Goal: Task Accomplishment & Management: Complete application form

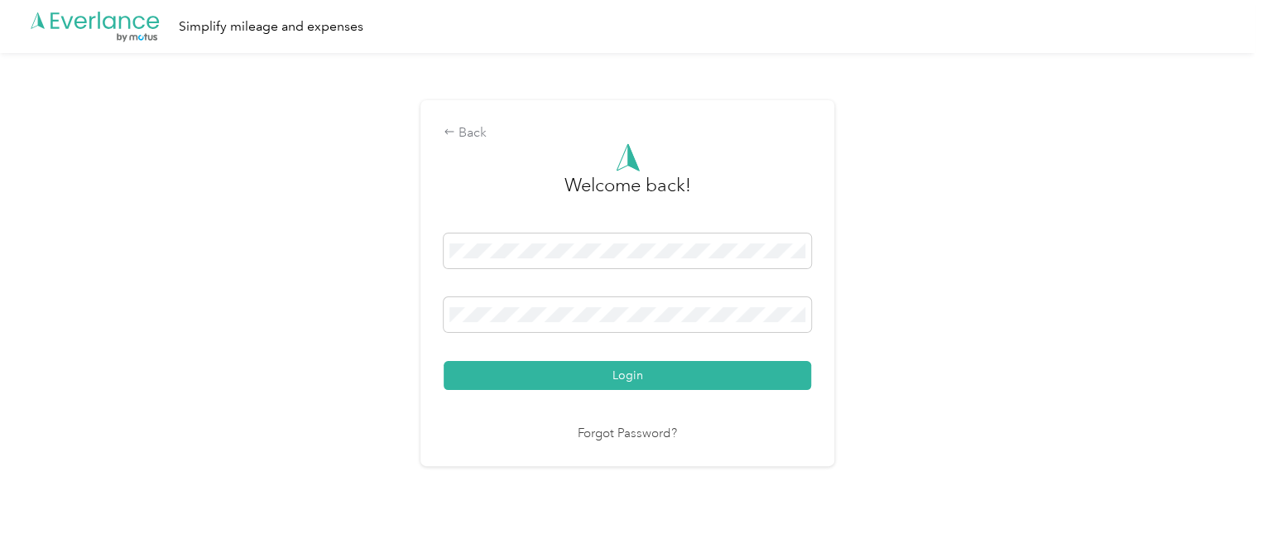
click at [633, 370] on button "Login" at bounding box center [628, 375] width 368 height 29
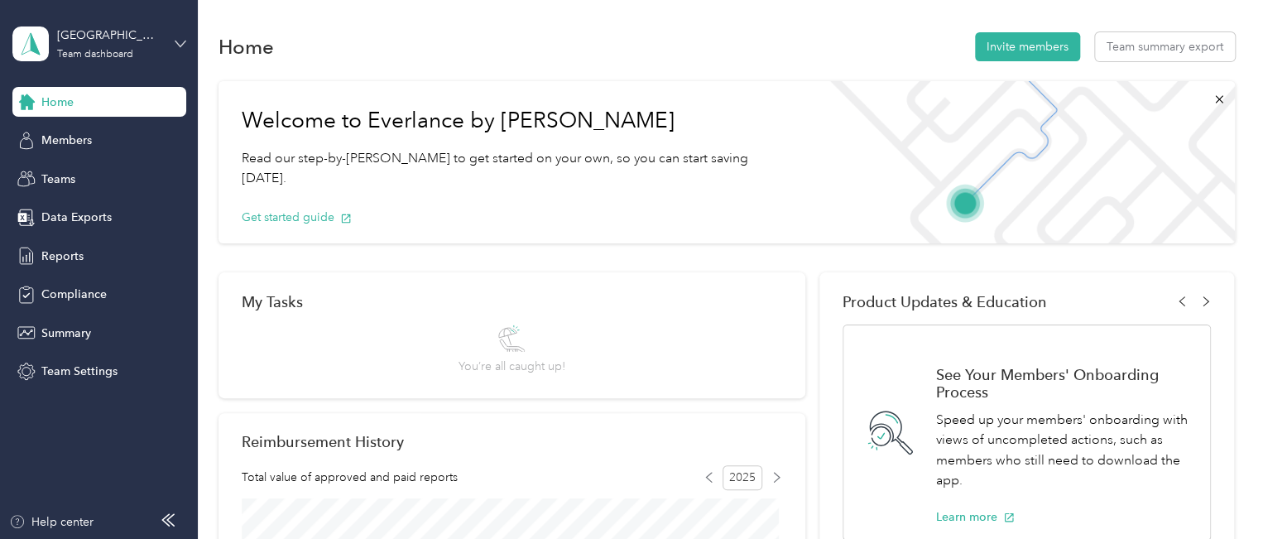
click at [182, 39] on icon at bounding box center [181, 44] width 12 height 12
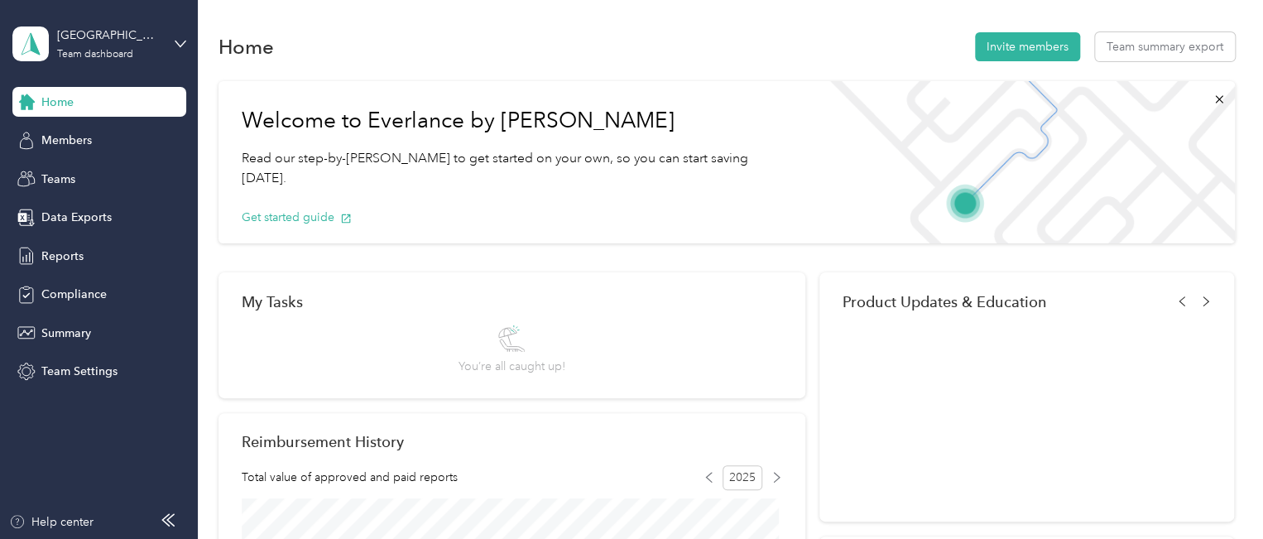
click at [109, 171] on div "Personal dashboard" at bounding box center [78, 172] width 104 height 17
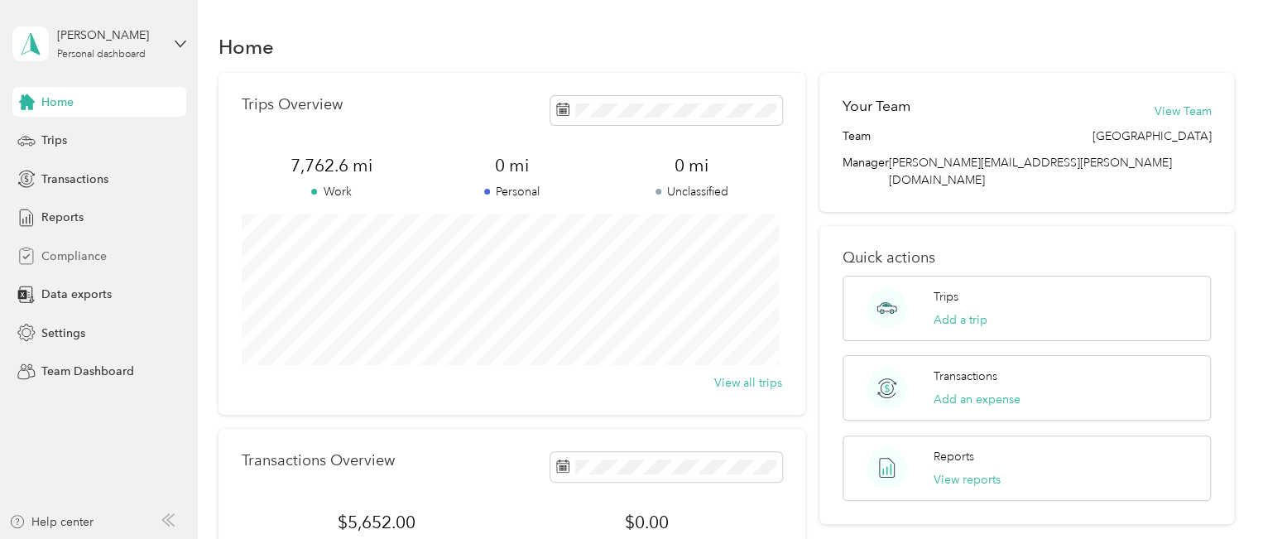
click at [69, 254] on span "Compliance" at bounding box center [73, 256] width 65 height 17
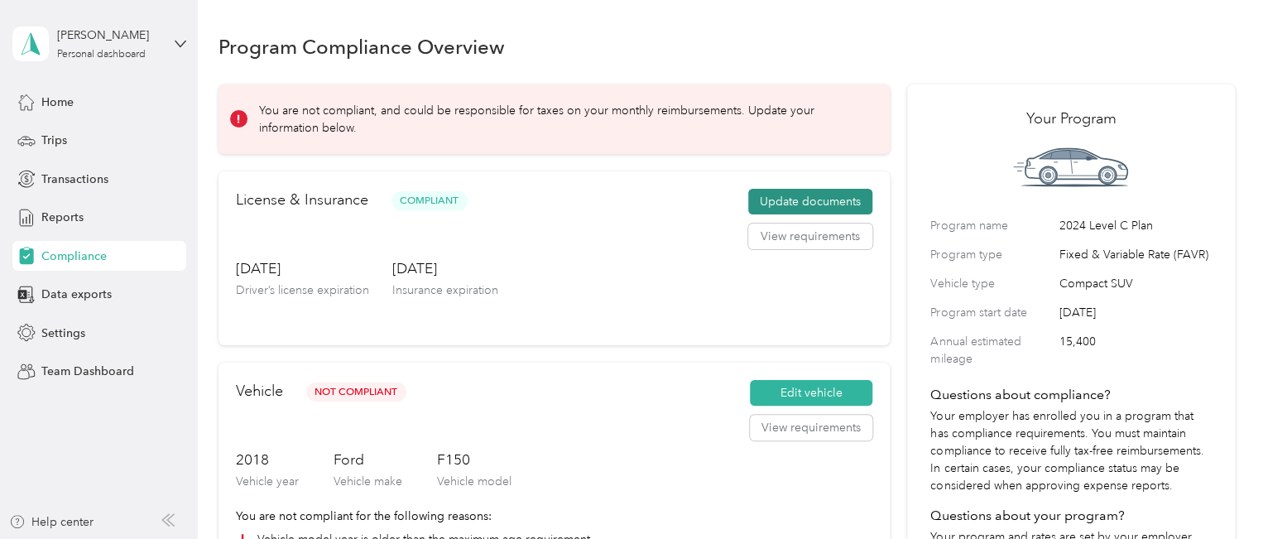
click at [807, 207] on button "Update documents" at bounding box center [810, 202] width 124 height 26
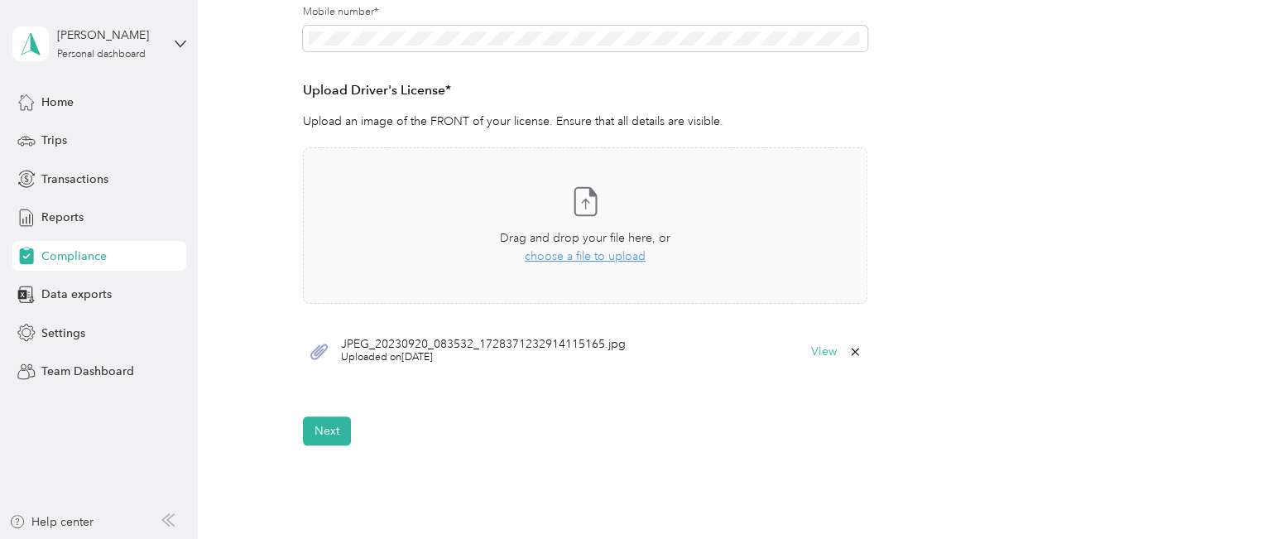
scroll to position [545, 0]
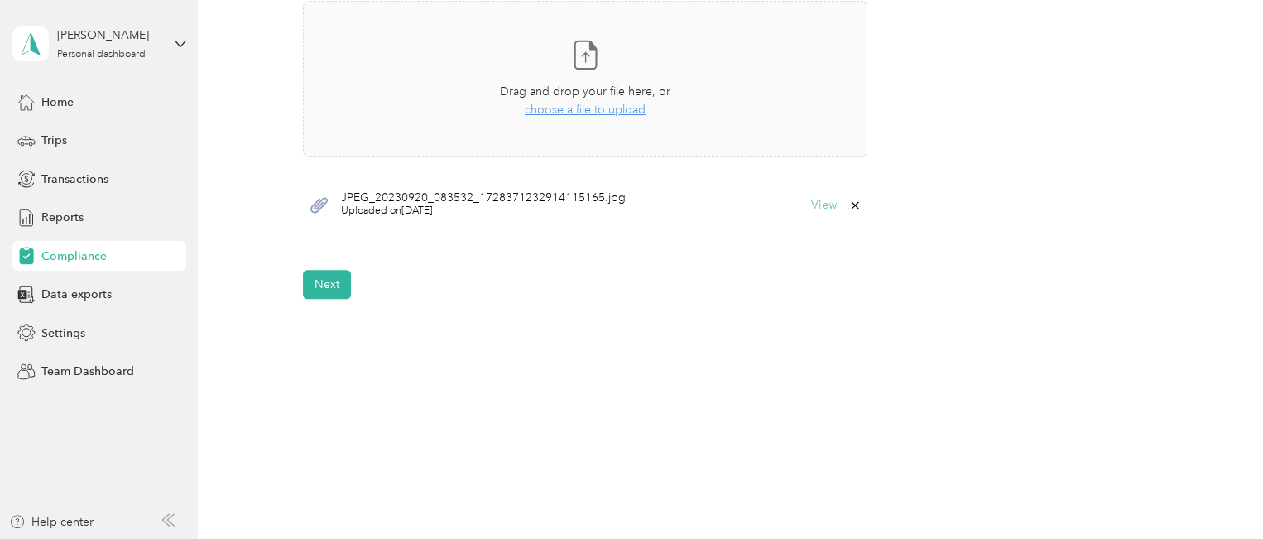
click at [818, 205] on button "View" at bounding box center [824, 206] width 26 height 12
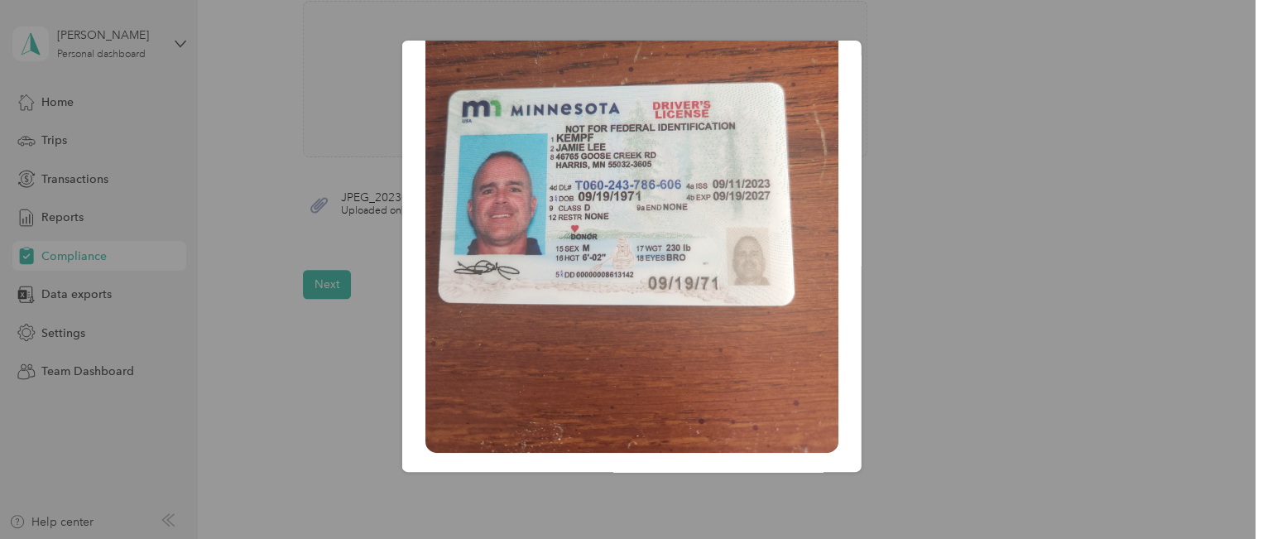
scroll to position [0, 0]
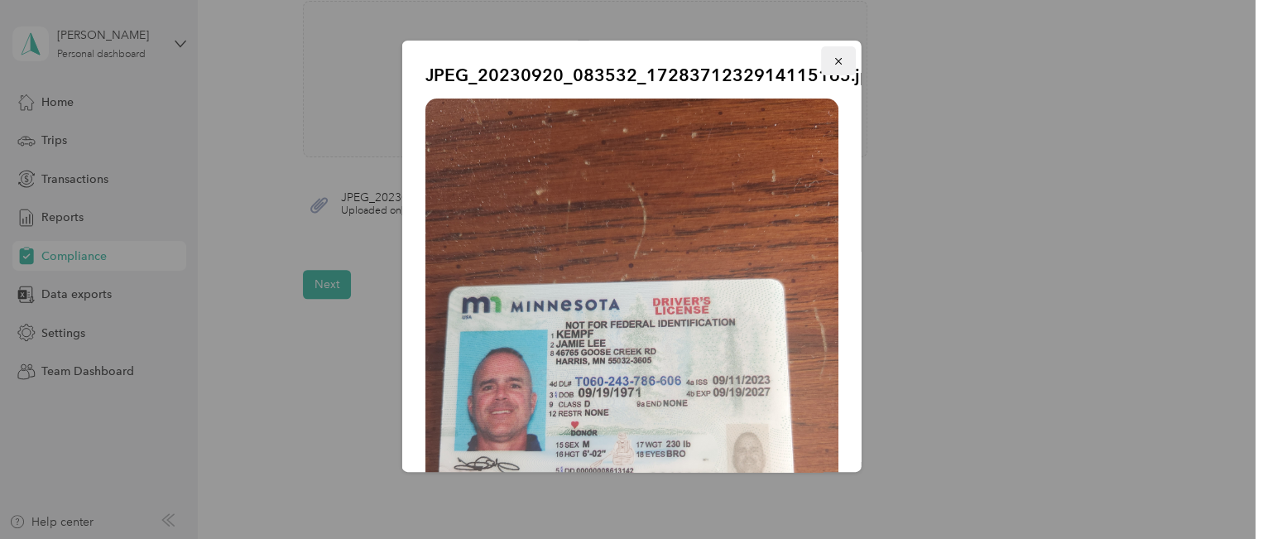
click at [835, 61] on g "button" at bounding box center [838, 61] width 7 height 7
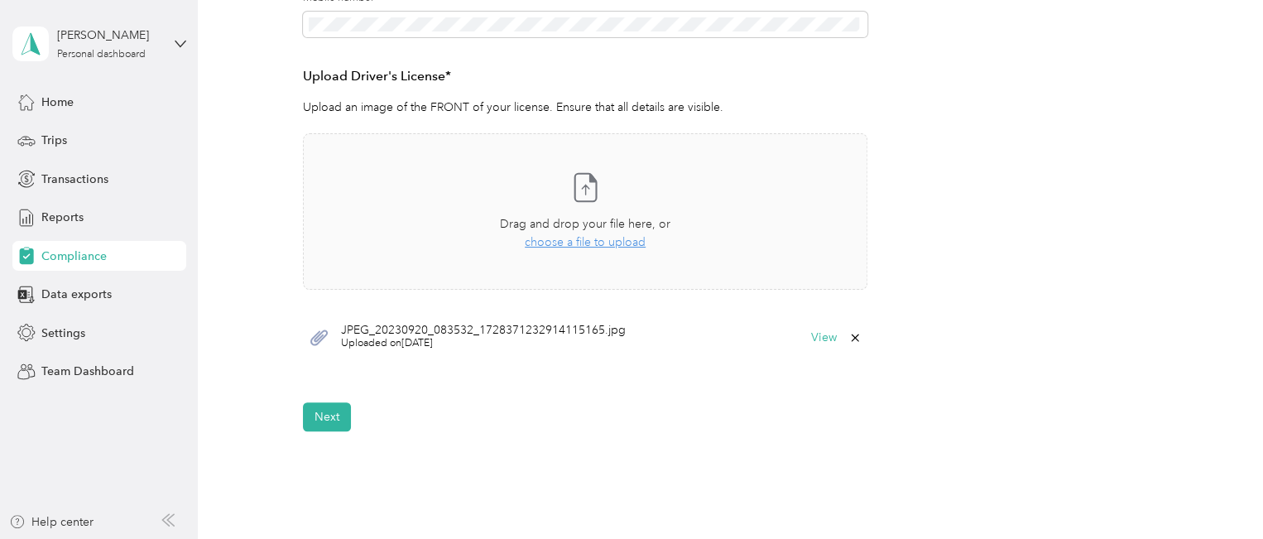
scroll to position [545, 0]
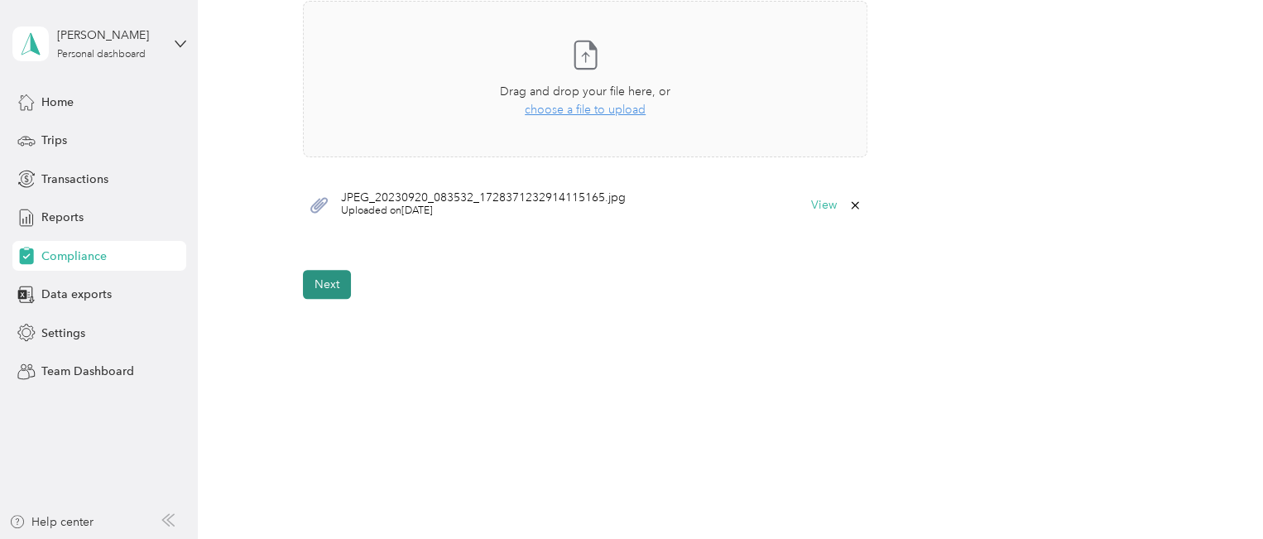
click at [328, 284] on button "Next" at bounding box center [327, 284] width 48 height 29
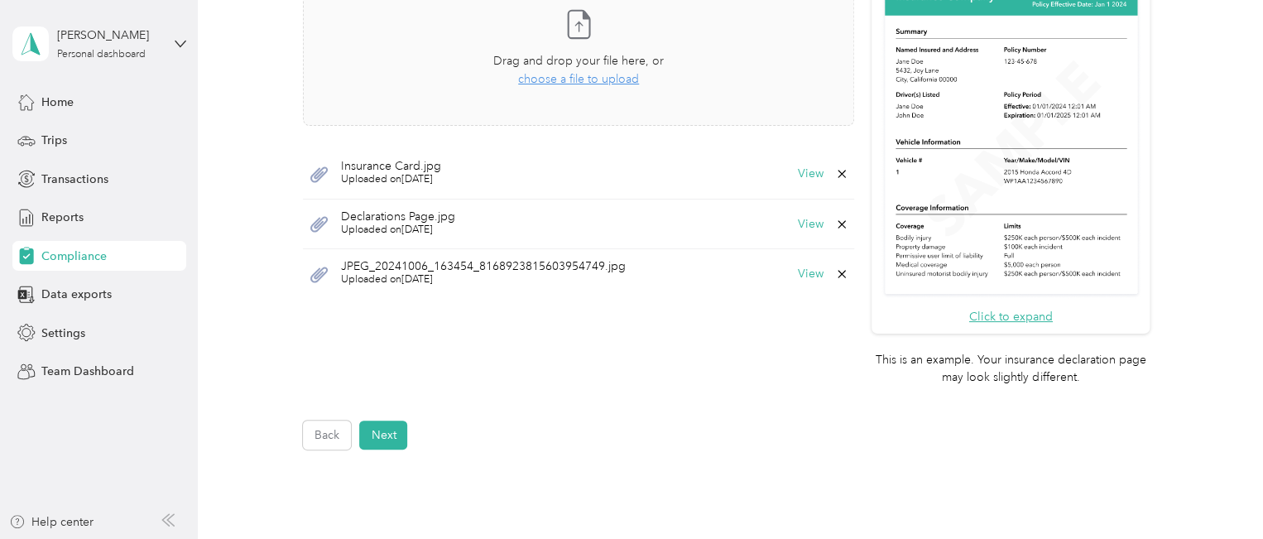
scroll to position [469, 0]
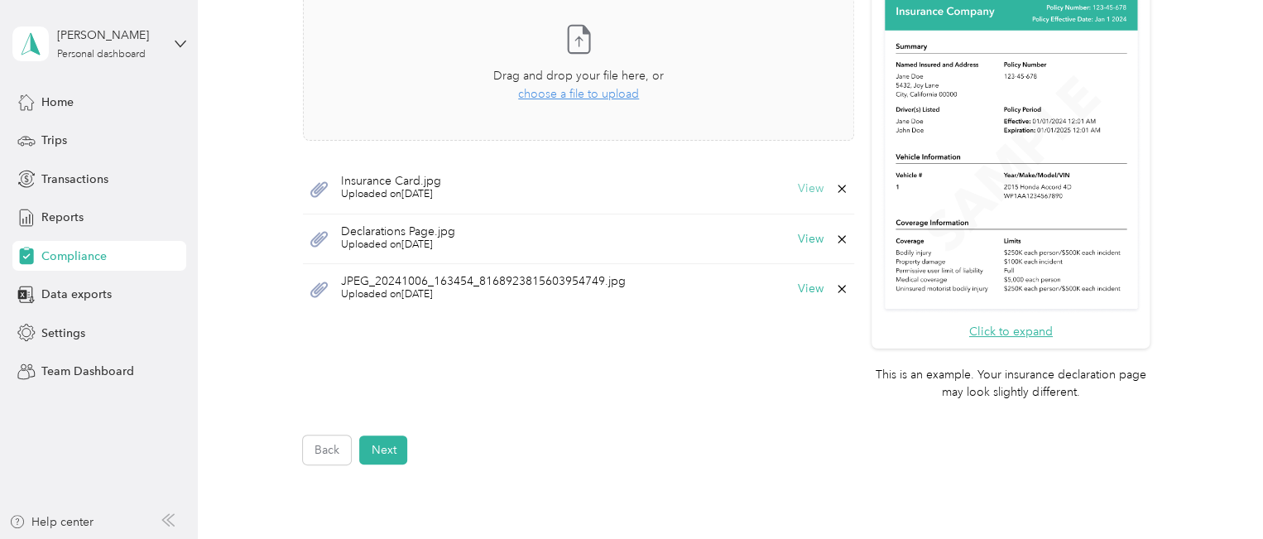
click at [806, 192] on button "View" at bounding box center [811, 189] width 26 height 12
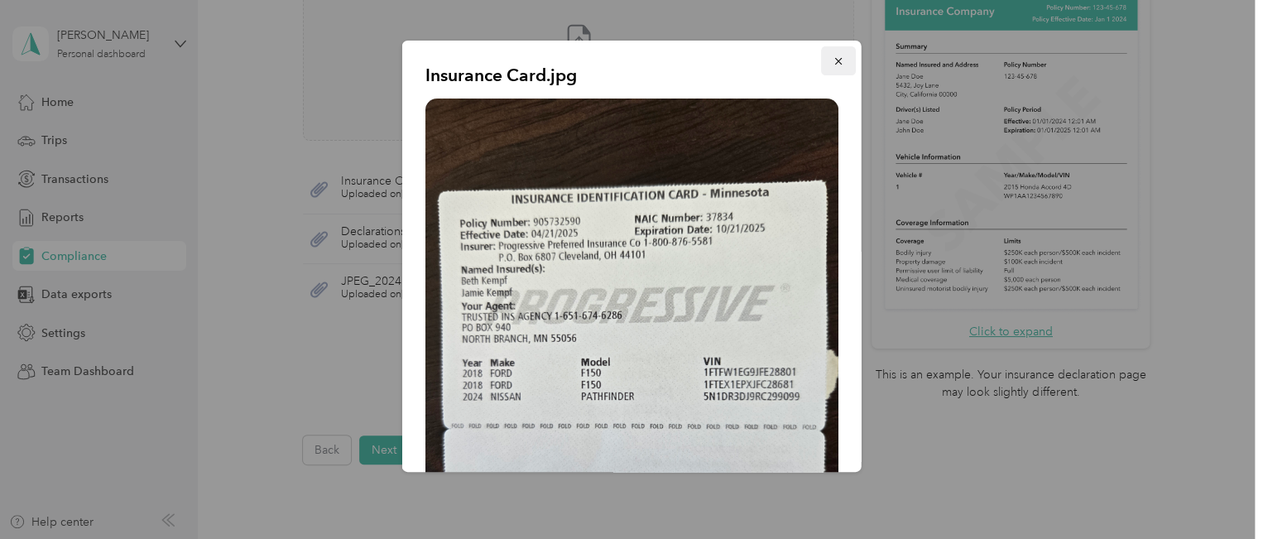
click at [833, 62] on icon "button" at bounding box center [839, 61] width 12 height 12
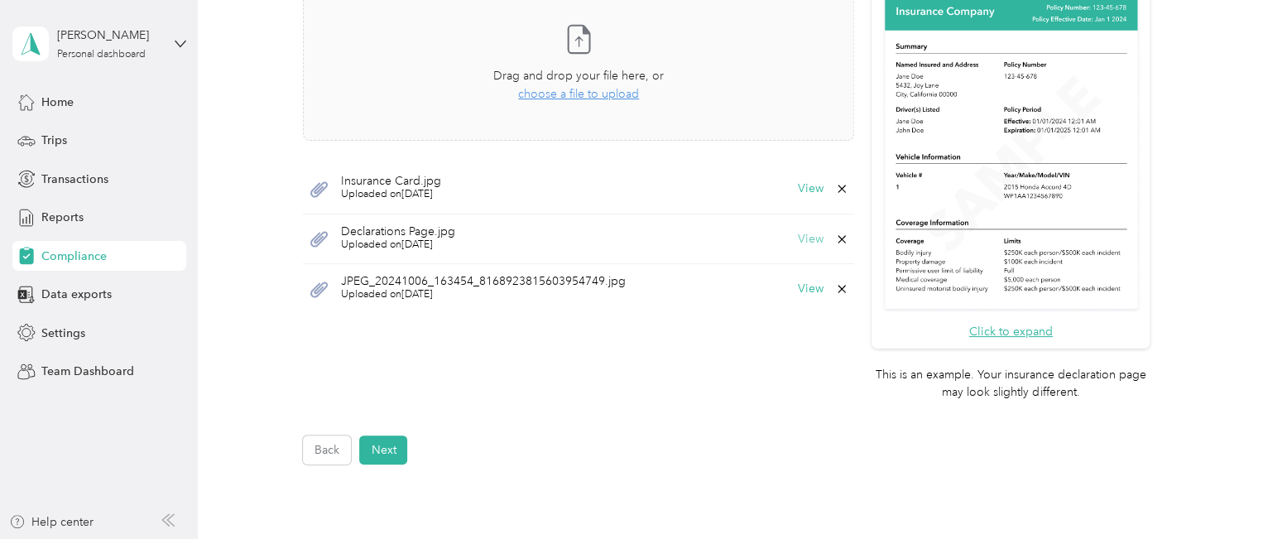
click at [801, 236] on button "View" at bounding box center [811, 239] width 26 height 12
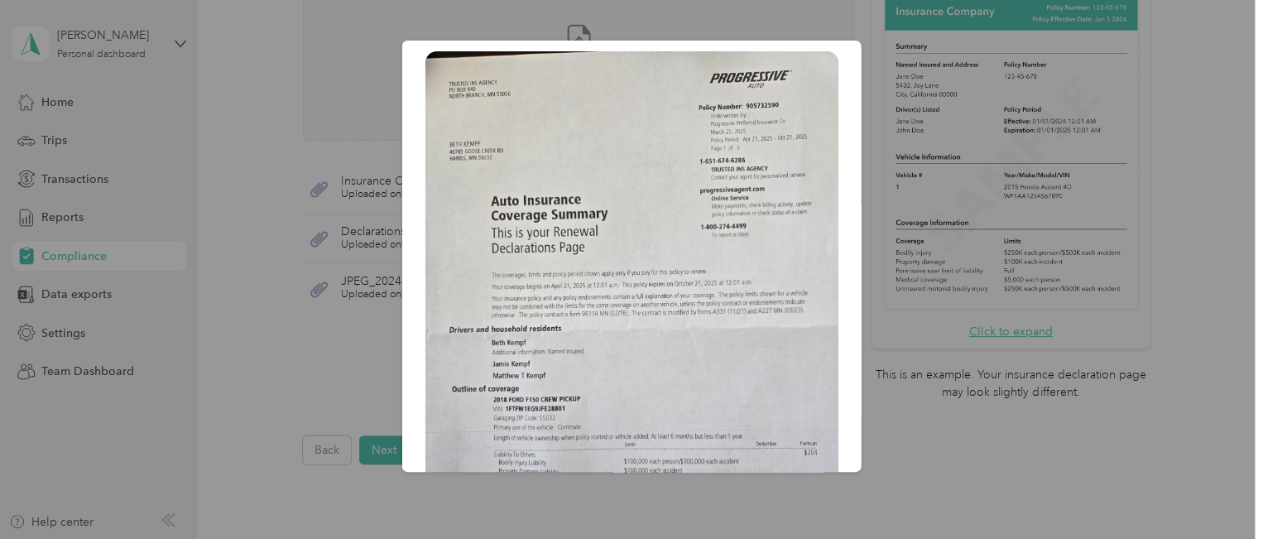
scroll to position [0, 0]
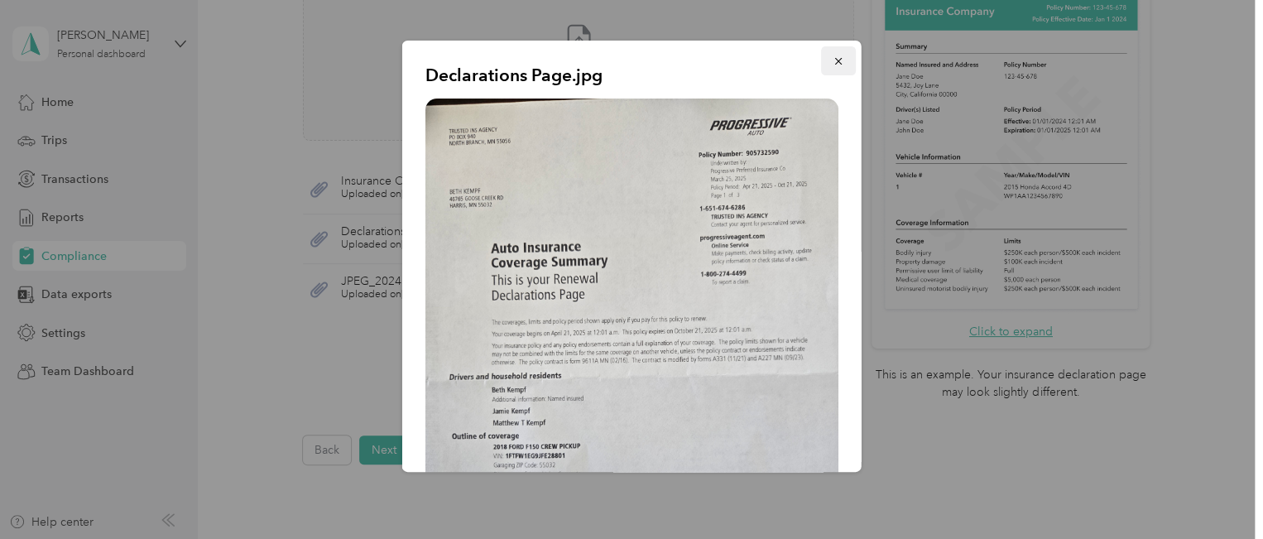
click at [833, 60] on icon "button" at bounding box center [839, 61] width 12 height 12
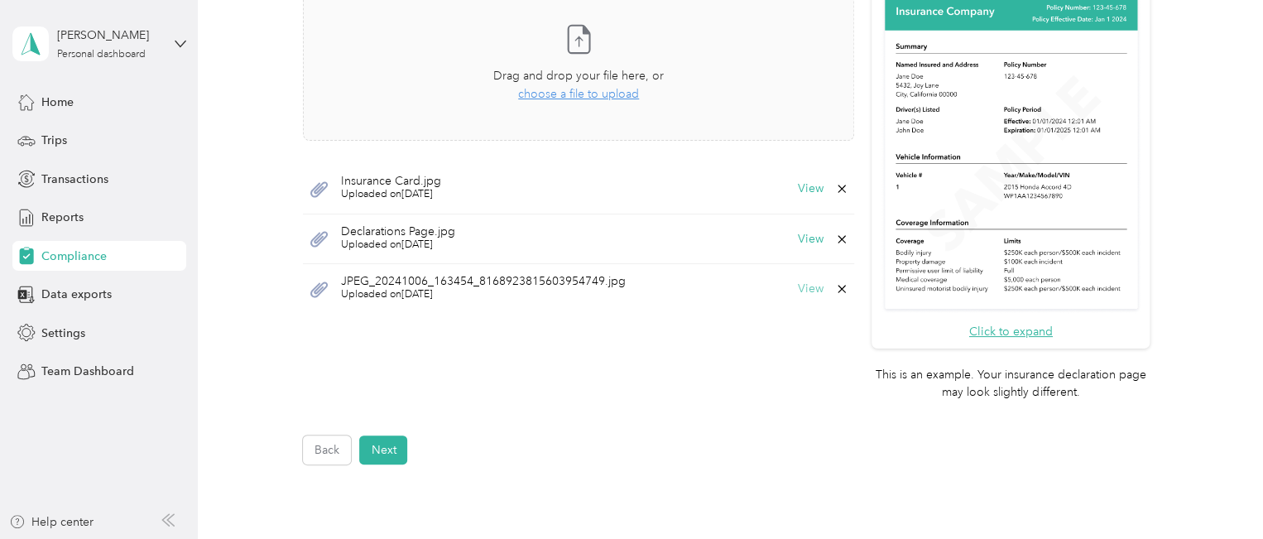
click at [808, 286] on button "View" at bounding box center [811, 289] width 26 height 12
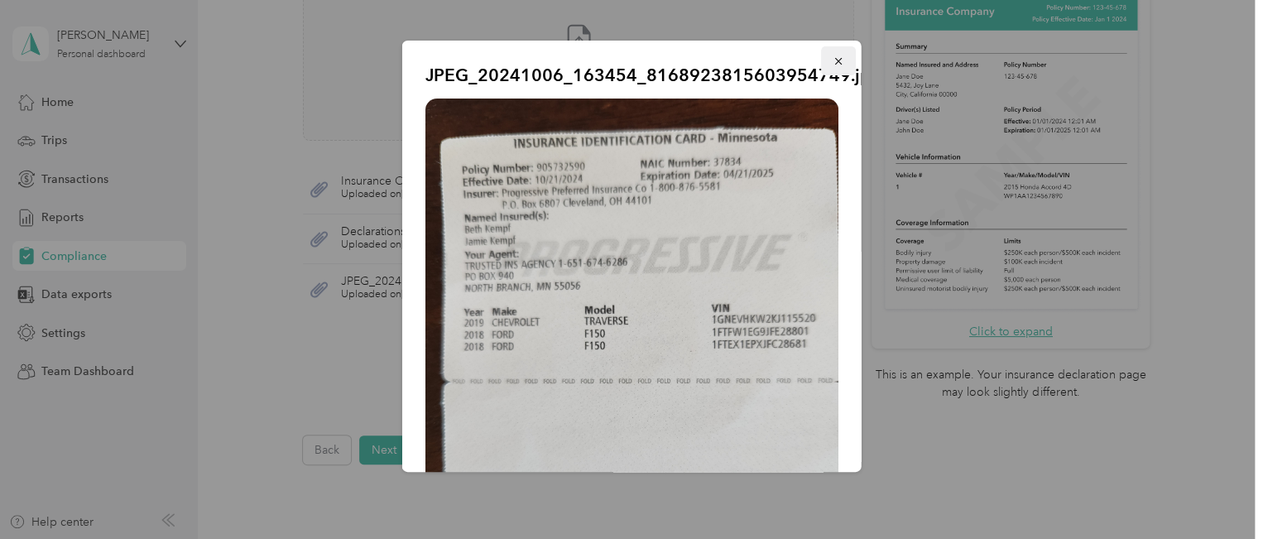
click at [833, 62] on icon "button" at bounding box center [839, 61] width 12 height 12
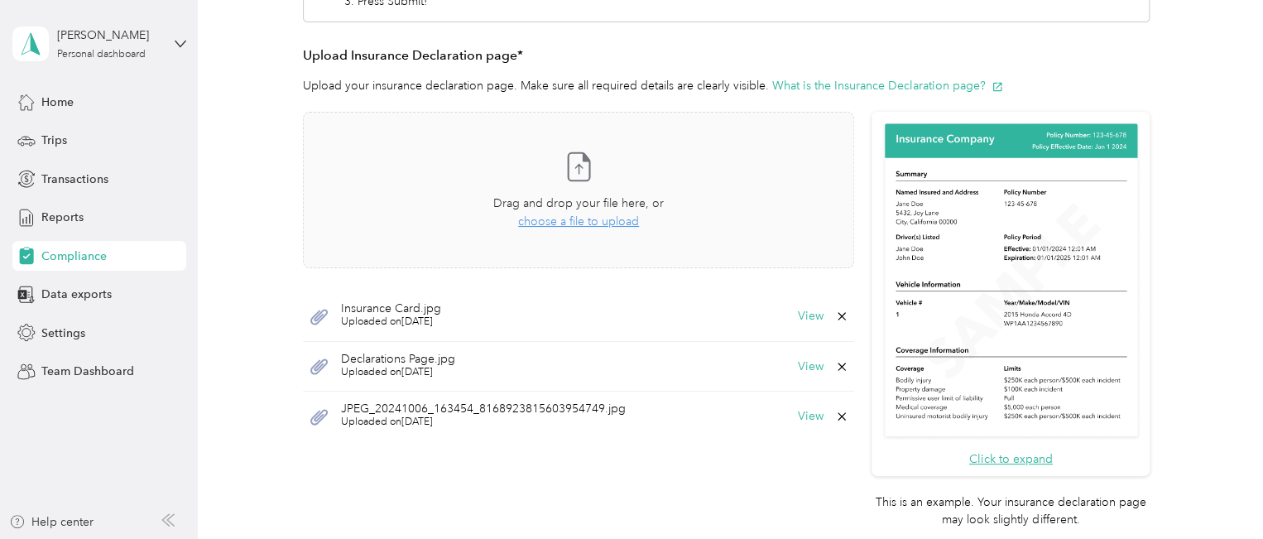
scroll to position [387, 0]
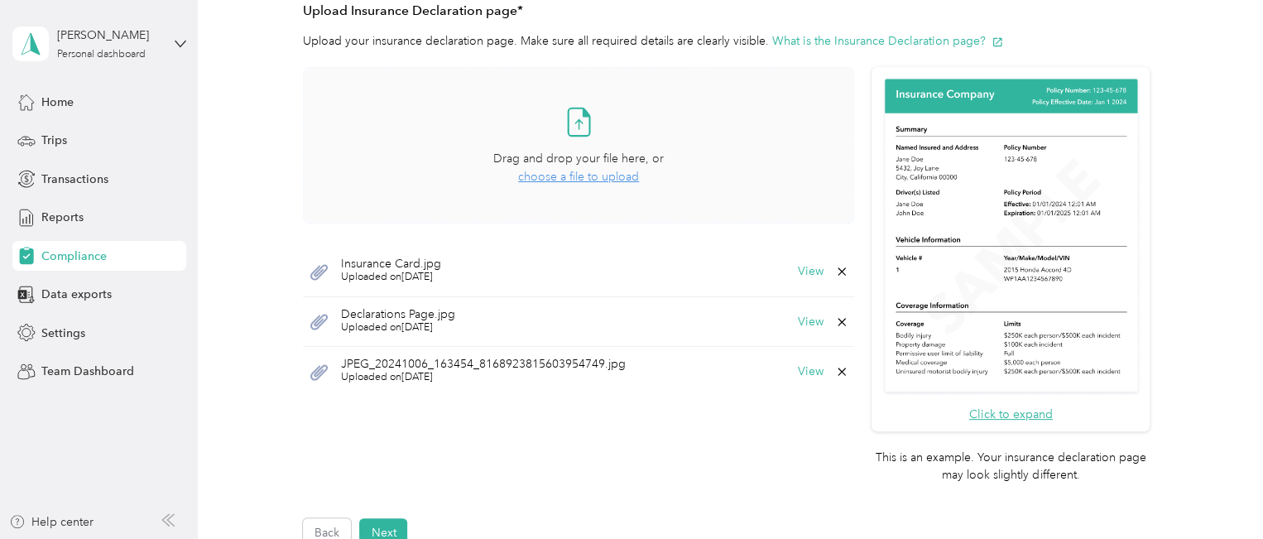
click at [588, 175] on span "choose a file to upload" at bounding box center [578, 177] width 121 height 14
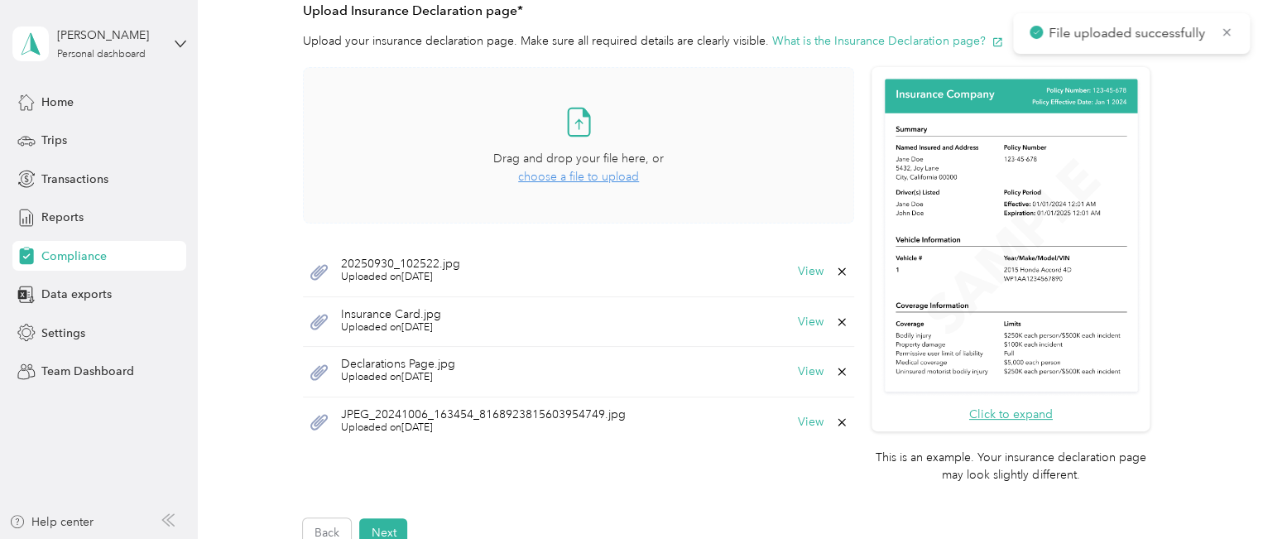
click at [573, 175] on span "choose a file to upload" at bounding box center [578, 177] width 121 height 14
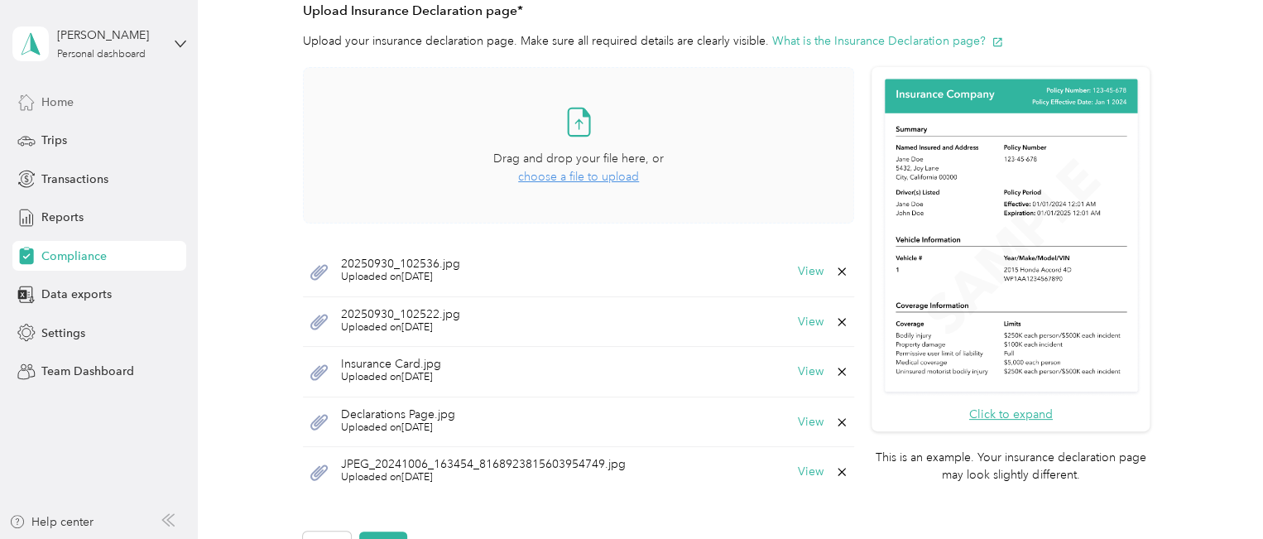
click at [99, 96] on div "Home" at bounding box center [99, 102] width 174 height 30
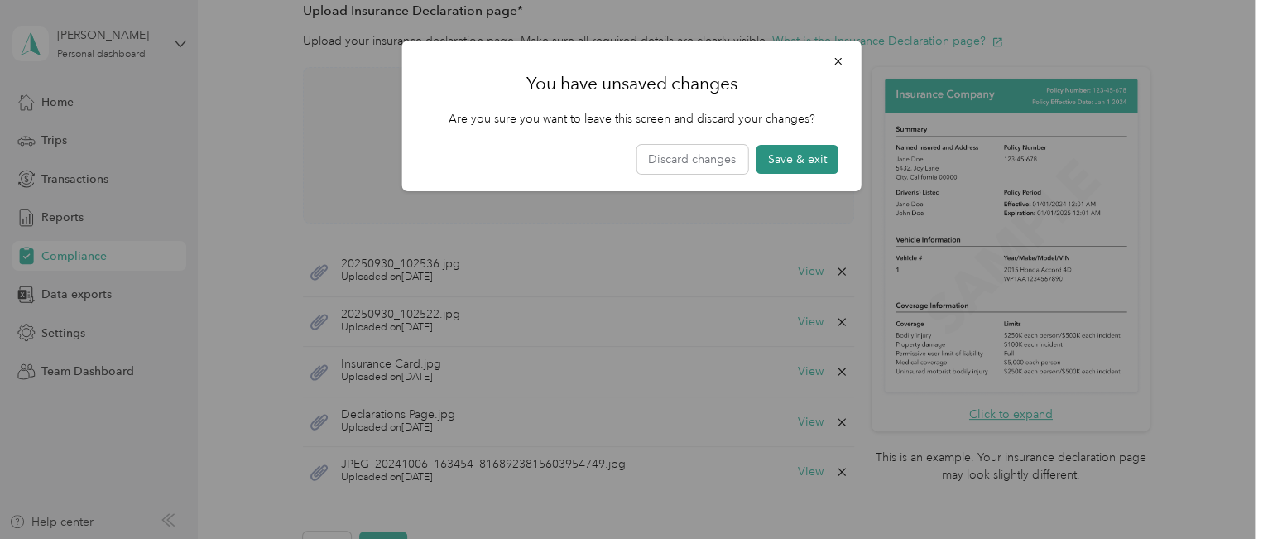
click at [792, 156] on button "Save & exit" at bounding box center [798, 159] width 82 height 29
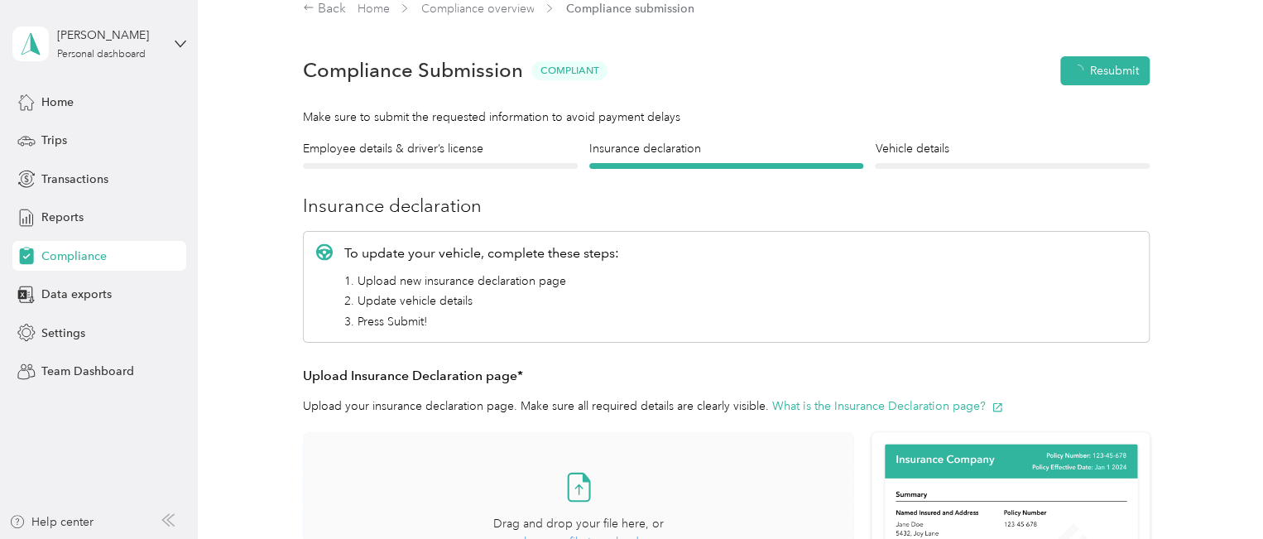
scroll to position [20, 0]
